Goal: Task Accomplishment & Management: Manage account settings

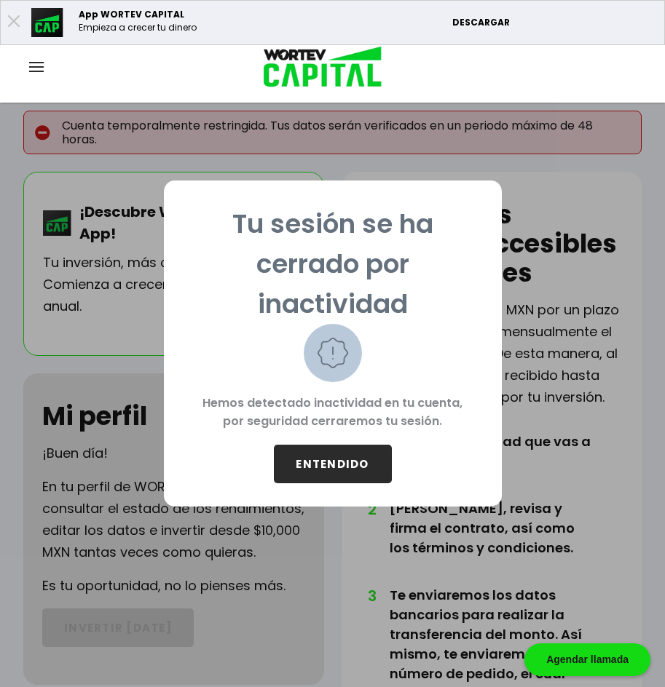
click at [321, 465] on button "ENTENDIDO" at bounding box center [333, 464] width 118 height 39
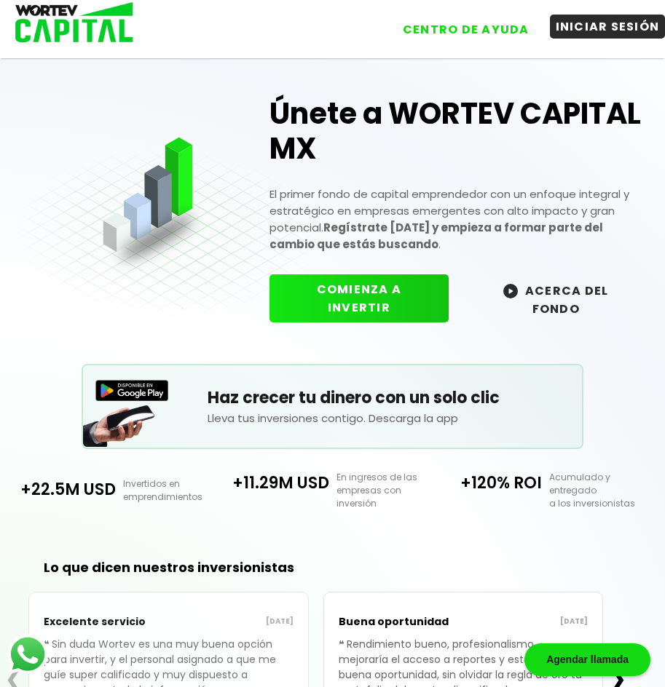
click at [594, 28] on button "INICIAR SESIÓN" at bounding box center [608, 27] width 116 height 24
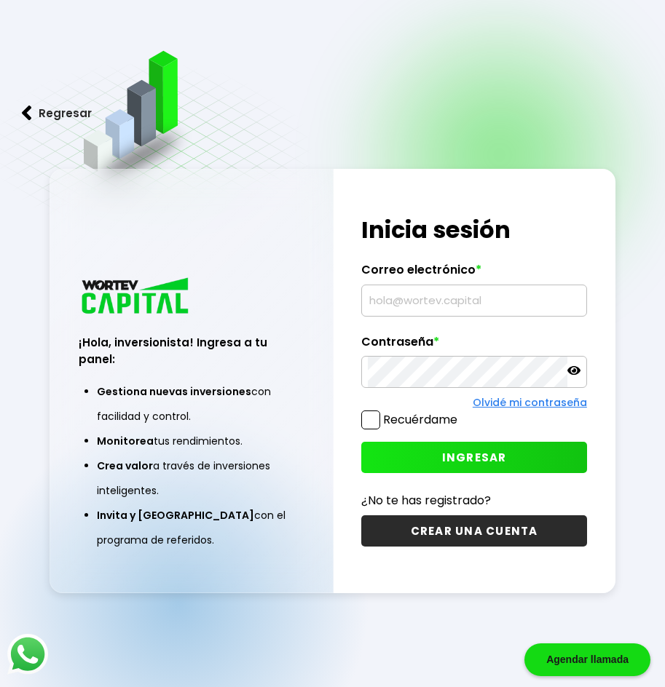
type input "[EMAIL_ADDRESS][DOMAIN_NAME]"
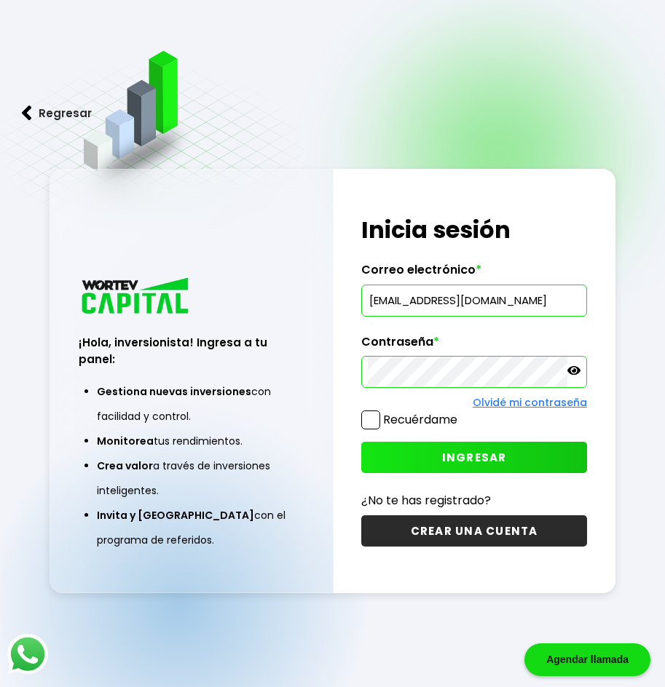
click at [369, 422] on span at bounding box center [370, 420] width 19 height 19
click at [460, 413] on input "Recuérdame" at bounding box center [460, 413] width 0 height 0
click at [432, 453] on button "INGRESAR" at bounding box center [474, 457] width 226 height 31
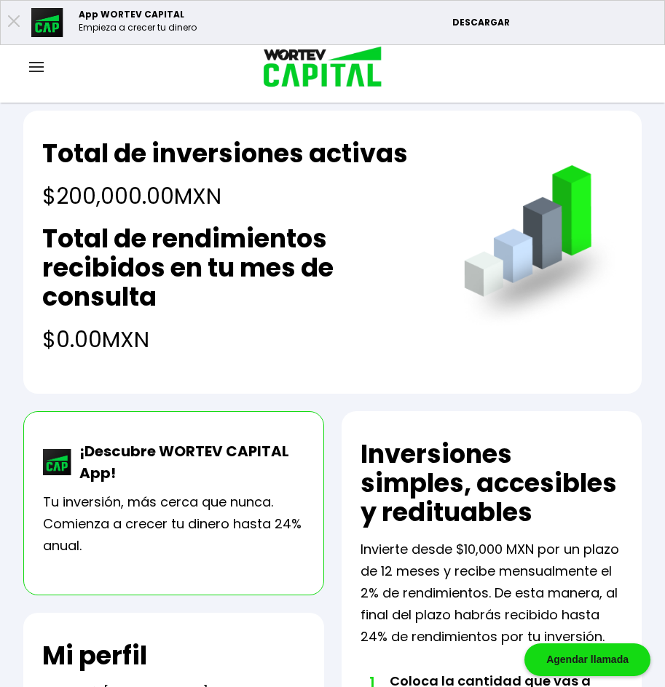
click at [35, 66] on img at bounding box center [36, 67] width 15 height 10
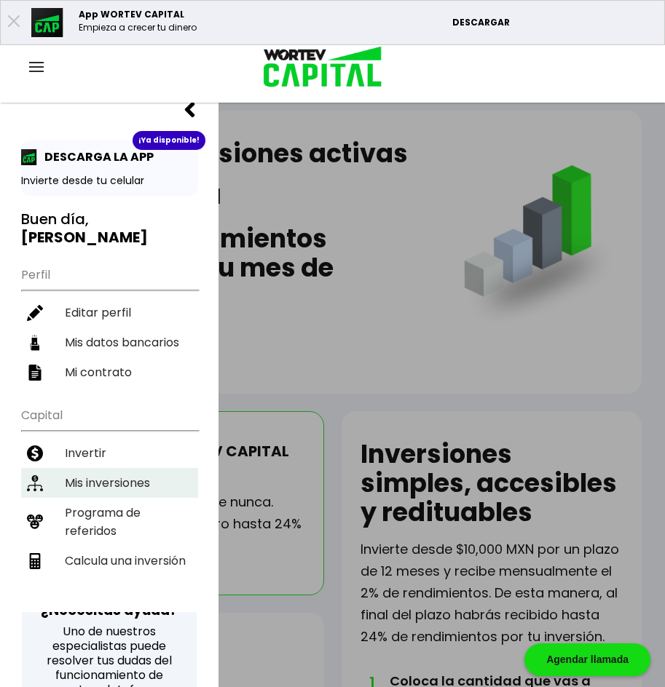
click at [98, 468] on li "Mis inversiones" at bounding box center [109, 483] width 177 height 30
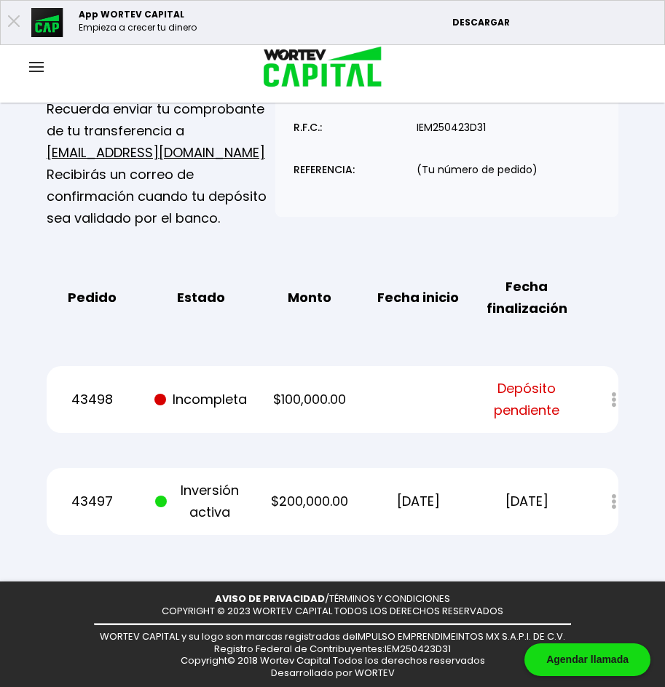
scroll to position [287, 0]
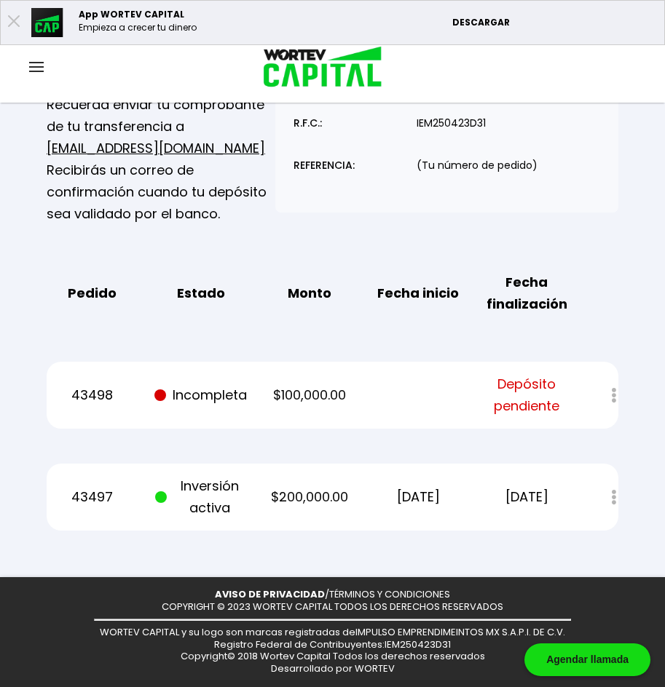
click at [617, 497] on div "Estado de cuenta" at bounding box center [604, 497] width 28 height 31
click at [610, 497] on div "Estado de cuenta" at bounding box center [604, 497] width 28 height 31
click at [613, 500] on div "Estado de cuenta" at bounding box center [604, 497] width 28 height 31
click at [610, 500] on div "Estado de cuenta" at bounding box center [604, 497] width 28 height 31
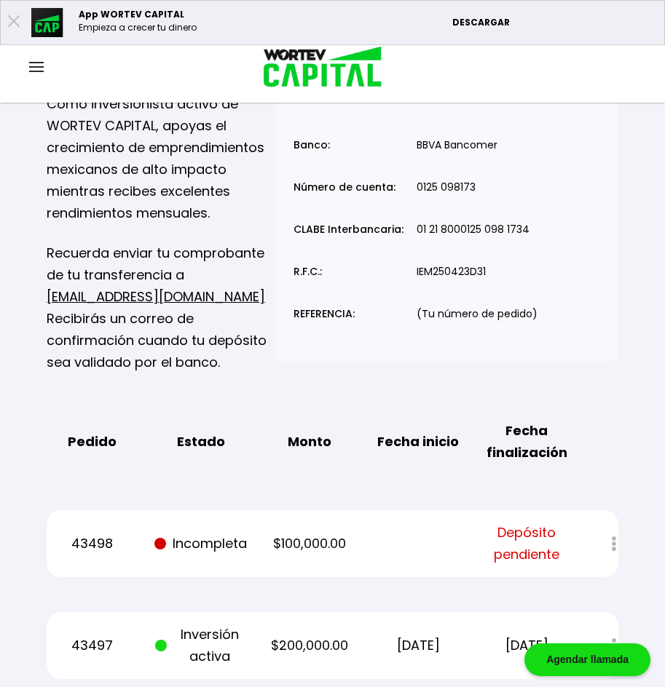
scroll to position [0, 0]
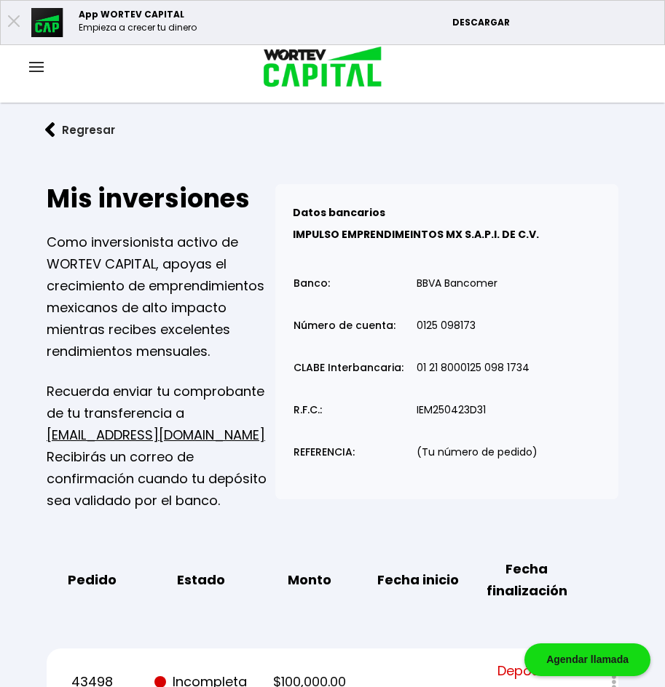
click at [51, 128] on img at bounding box center [50, 129] width 10 height 15
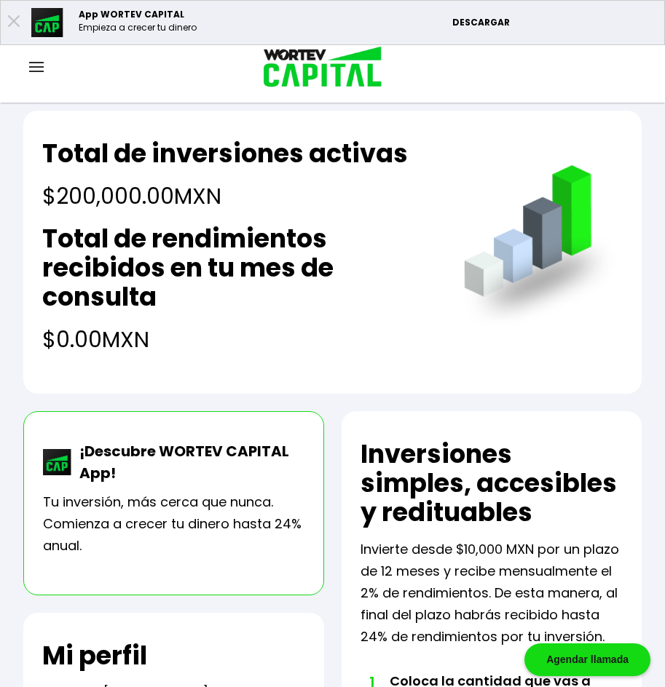
click at [37, 65] on div at bounding box center [36, 68] width 73 height 18
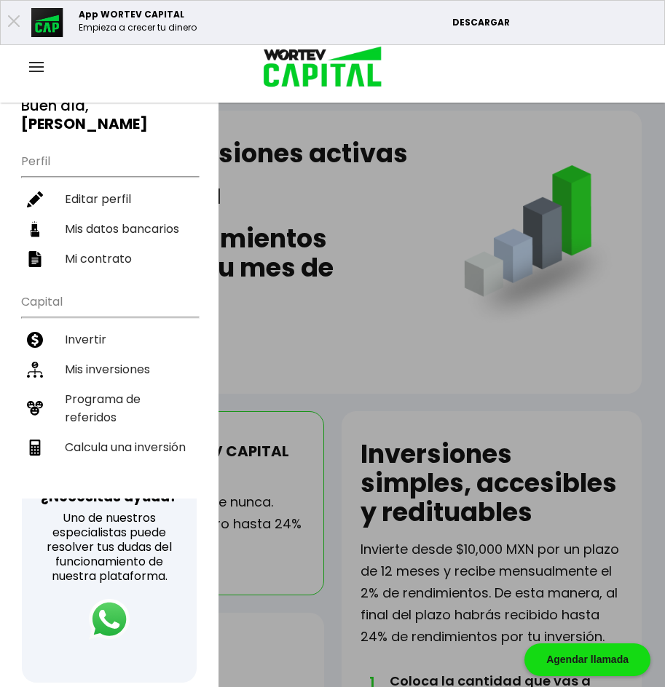
scroll to position [149, 0]
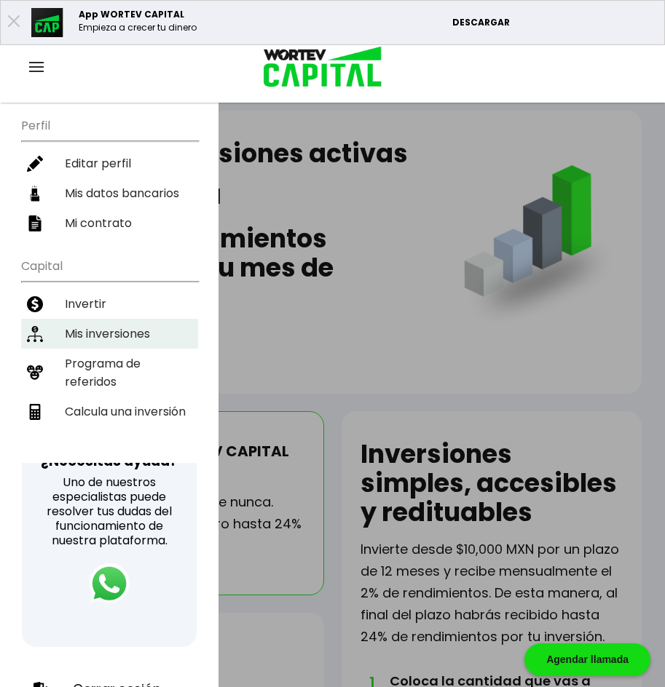
click at [100, 319] on li "Mis inversiones" at bounding box center [109, 334] width 177 height 30
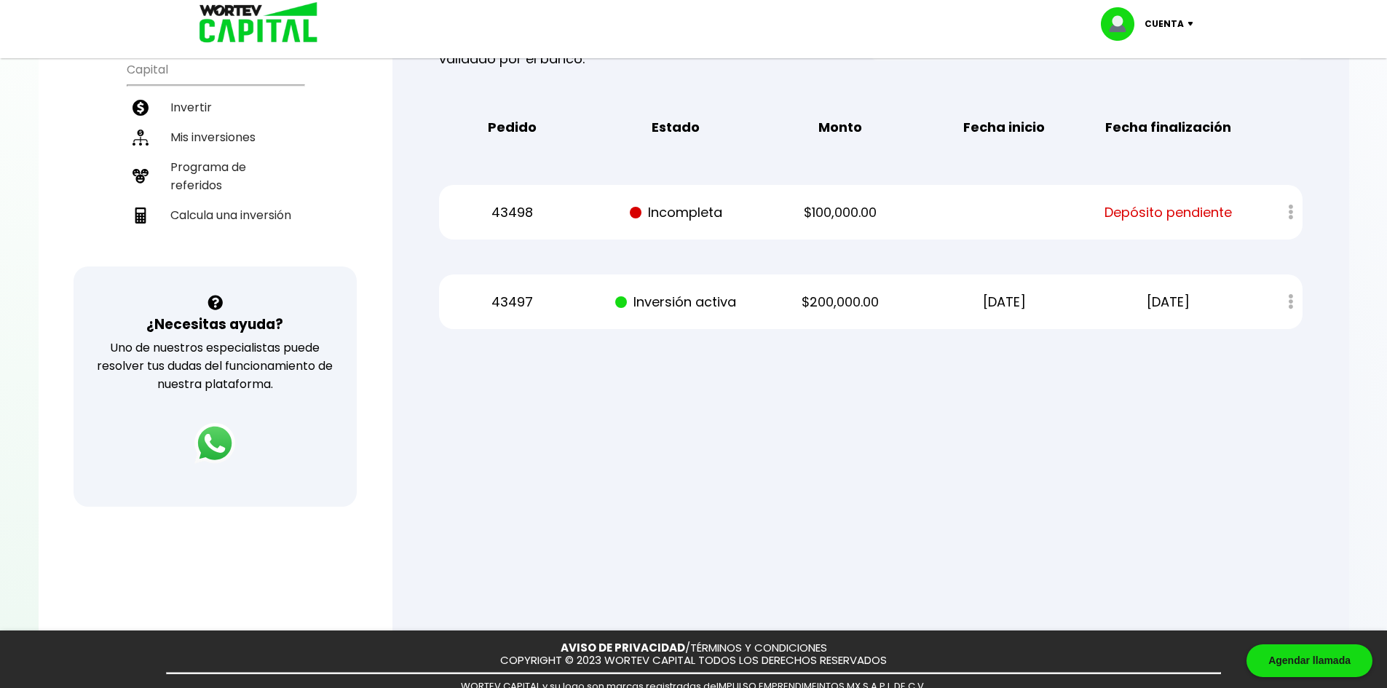
scroll to position [363, 0]
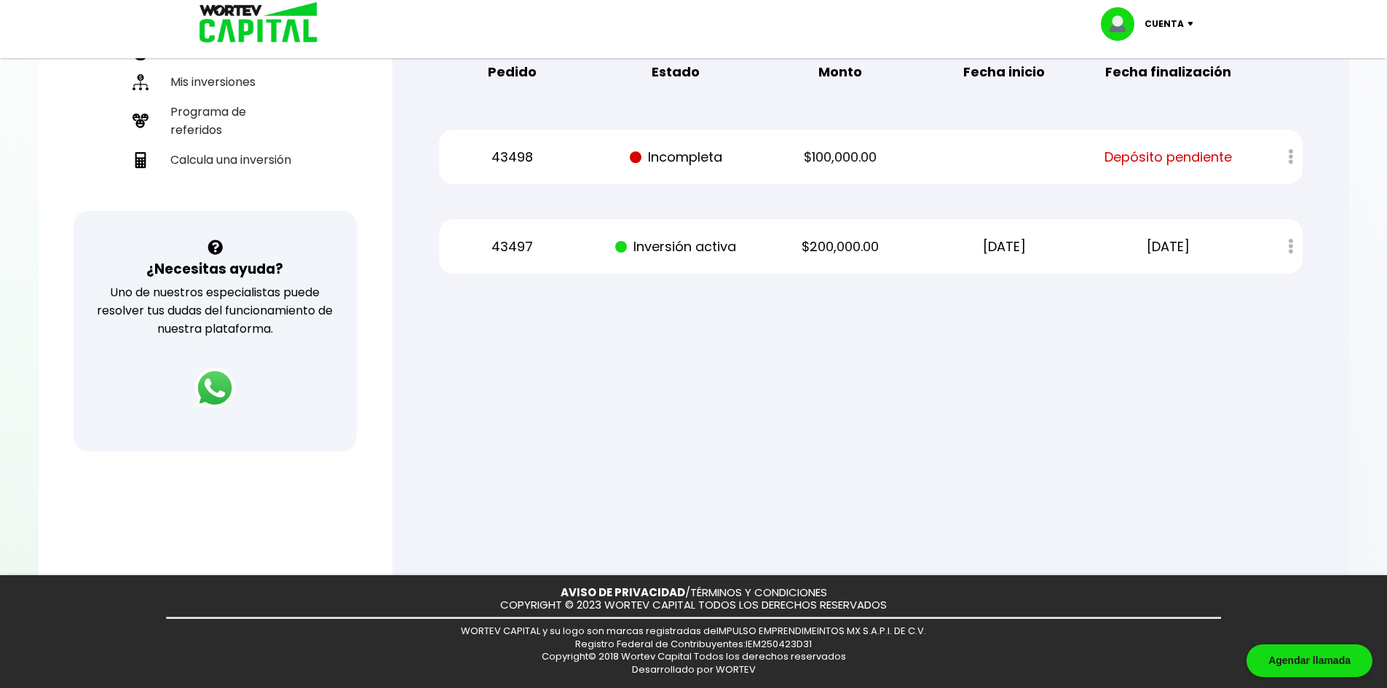
click at [664, 252] on div "Estado de cuenta" at bounding box center [1280, 246] width 43 height 31
click at [664, 156] on div at bounding box center [1280, 156] width 43 height 31
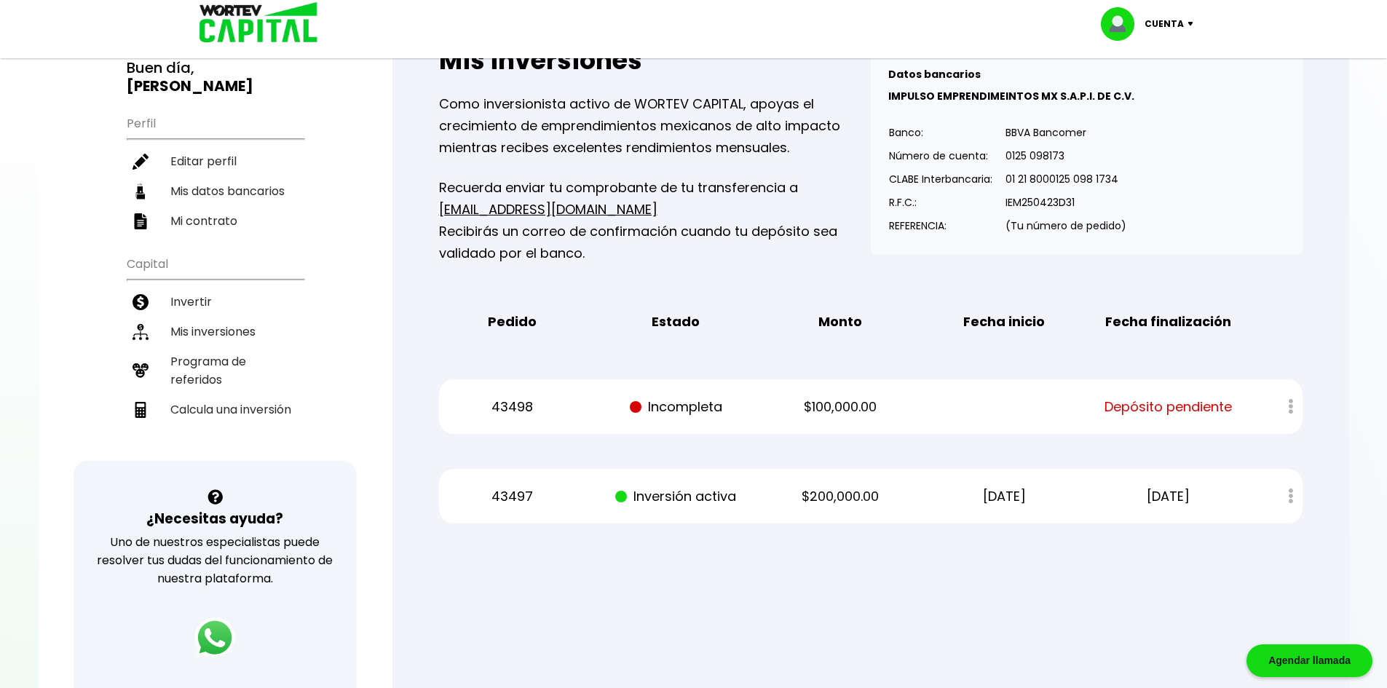
scroll to position [0, 0]
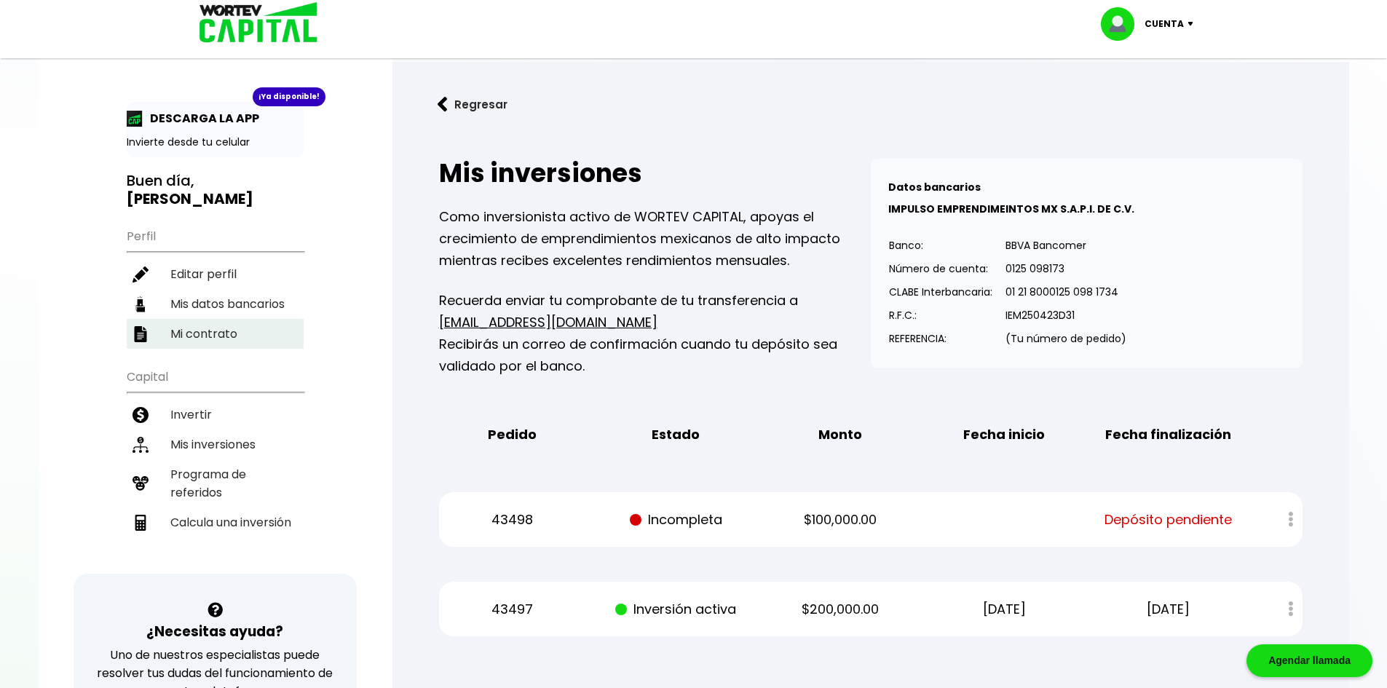
click at [201, 319] on li "Mi contrato" at bounding box center [215, 334] width 177 height 30
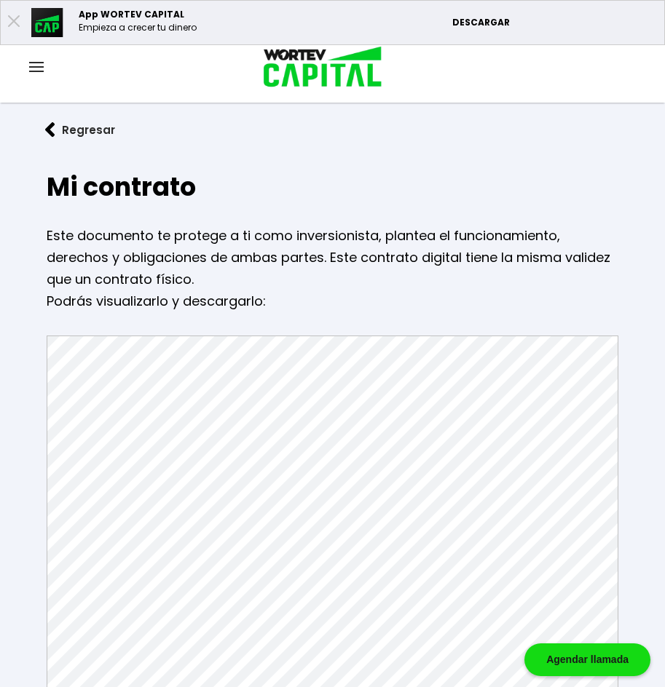
click at [35, 66] on img at bounding box center [36, 67] width 15 height 10
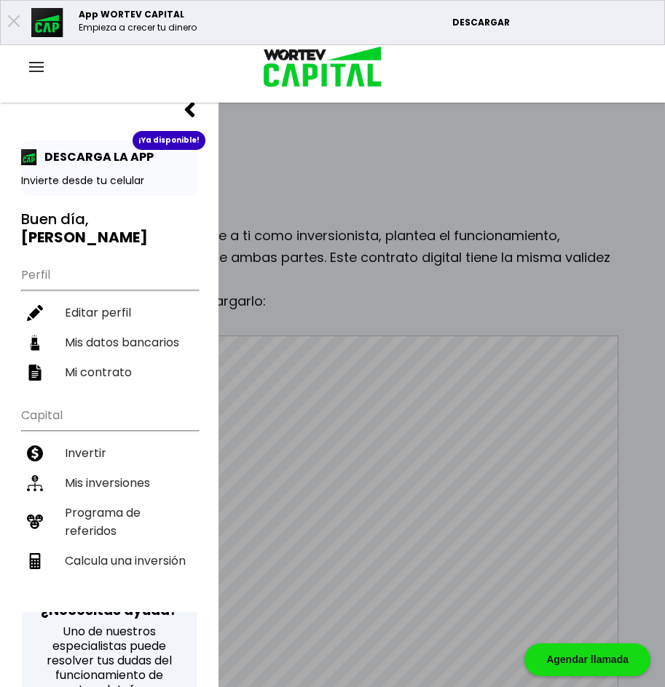
scroll to position [275, 0]
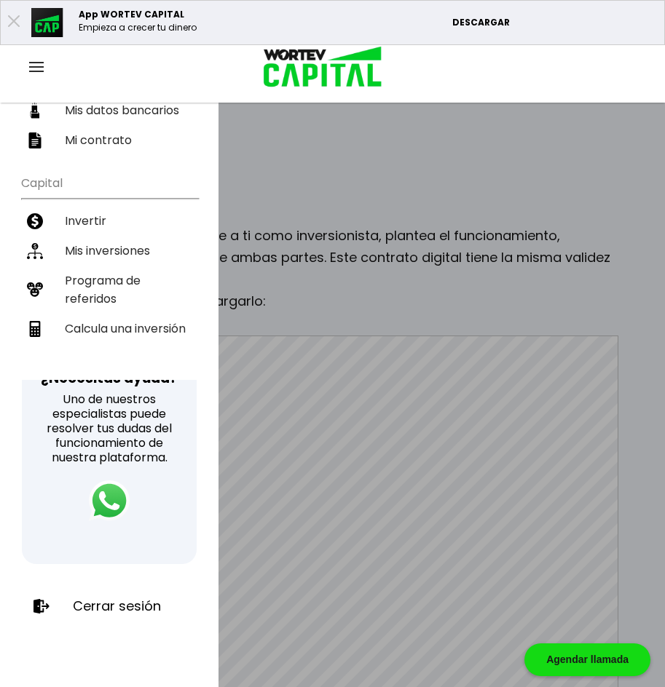
click at [143, 599] on p "Cerrar sesión" at bounding box center [117, 606] width 88 height 15
